Goal: Find contact information: Find contact information

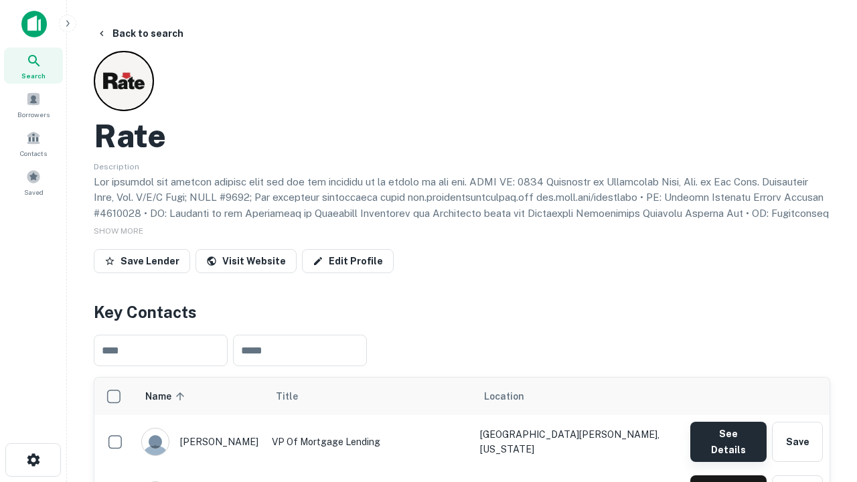
click at [728, 435] on button "See Details" at bounding box center [728, 442] width 76 height 40
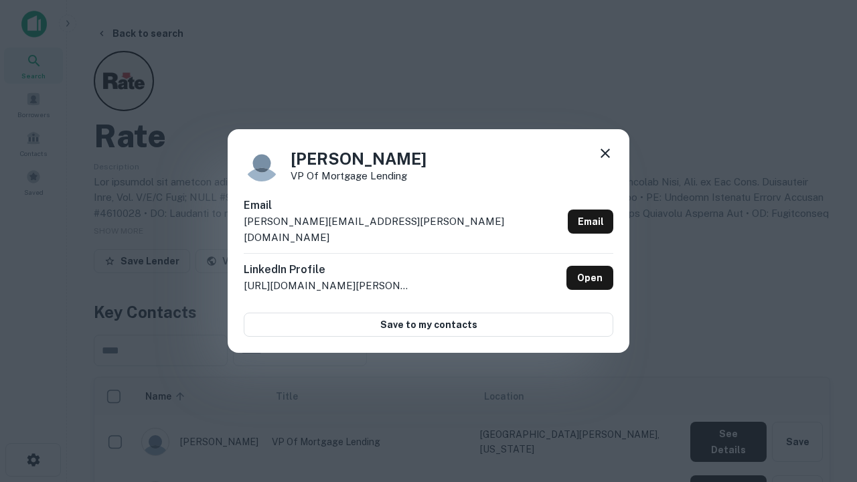
click at [605, 161] on icon at bounding box center [605, 153] width 16 height 16
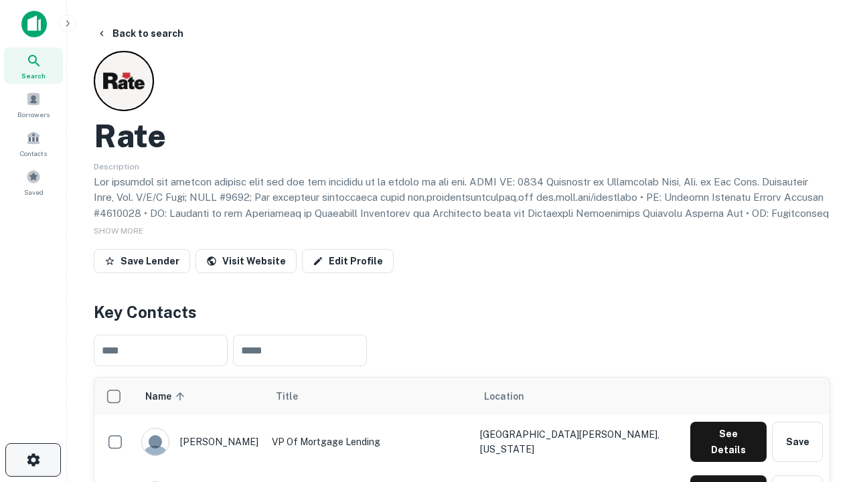
click at [33, 460] on icon "button" at bounding box center [33, 460] width 16 height 16
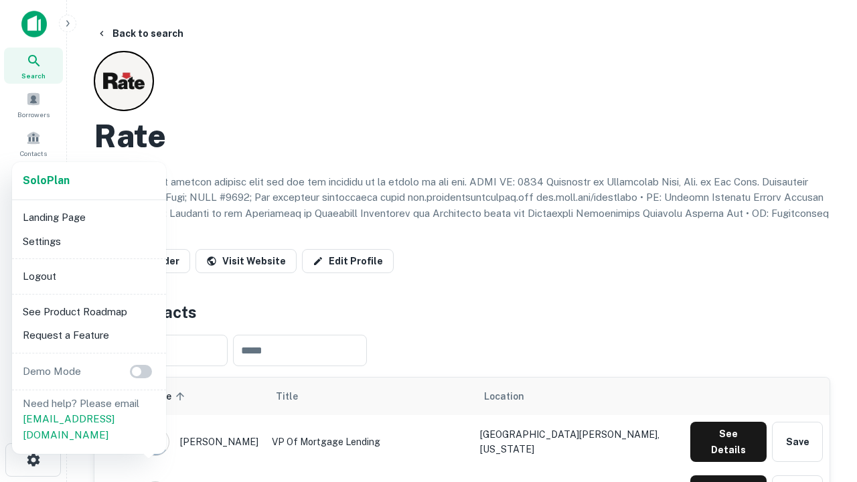
click at [88, 276] on li "Logout" at bounding box center [88, 276] width 143 height 24
